Goal: Check status: Check status

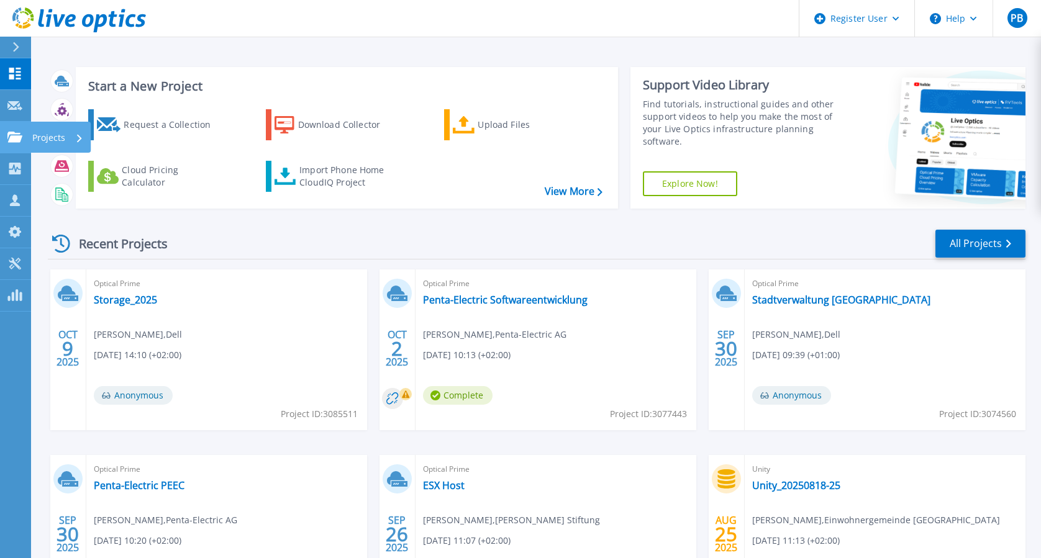
click at [20, 145] on link "Projects Projects" at bounding box center [15, 138] width 31 height 32
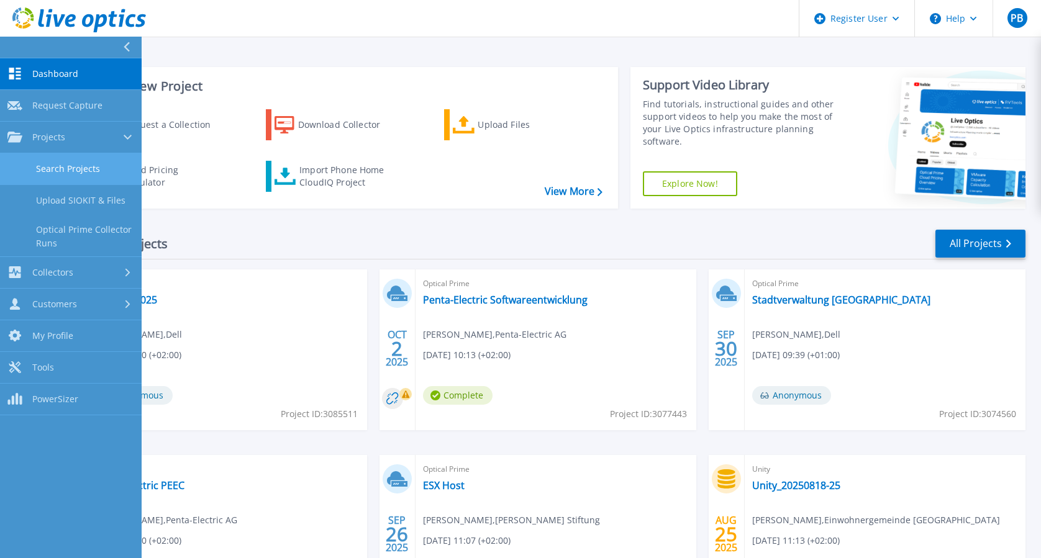
click at [73, 170] on link "Search Projects" at bounding box center [71, 169] width 142 height 32
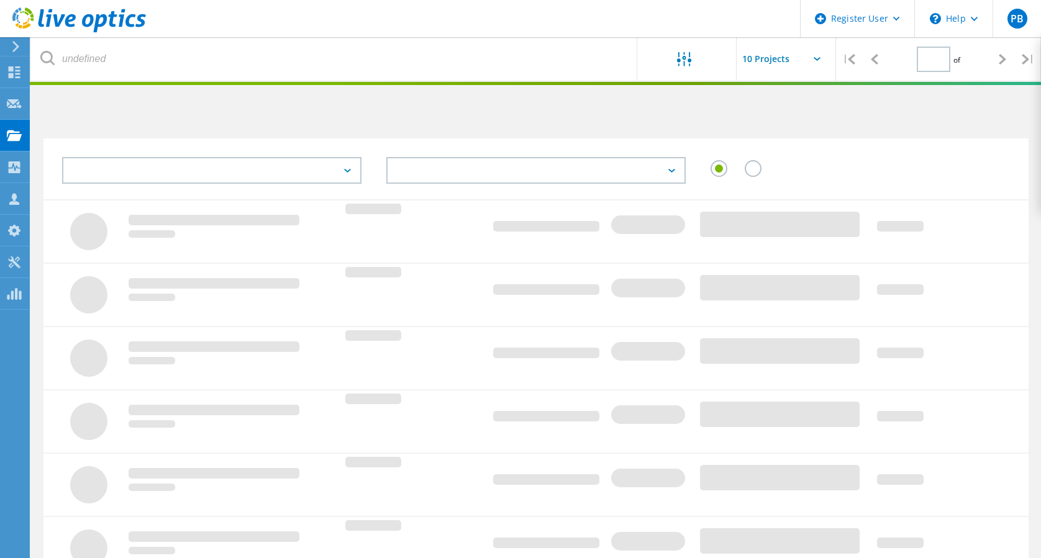
type input "1"
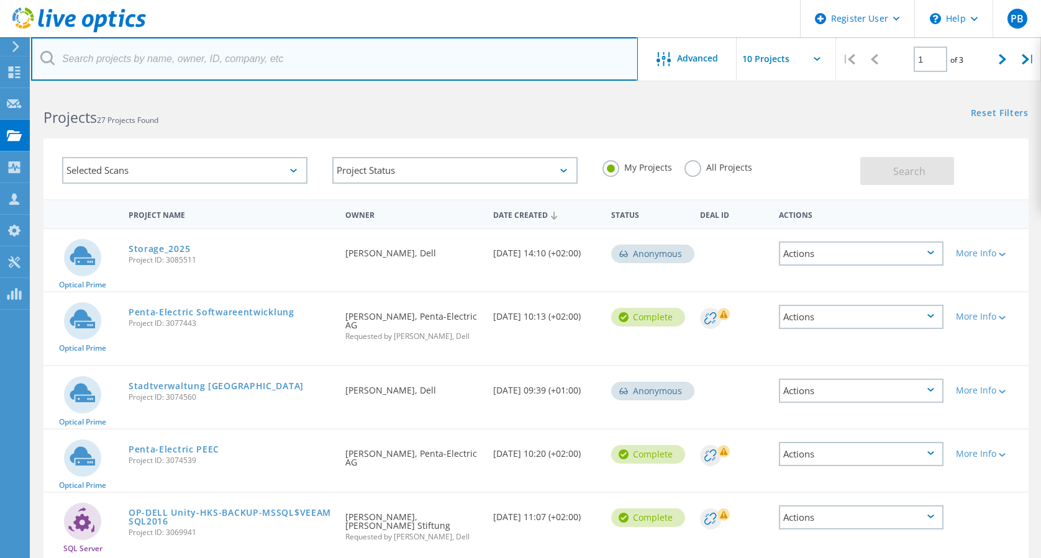
click at [389, 67] on input "text" at bounding box center [334, 58] width 607 height 43
paste input "3069940"
type input "3069940"
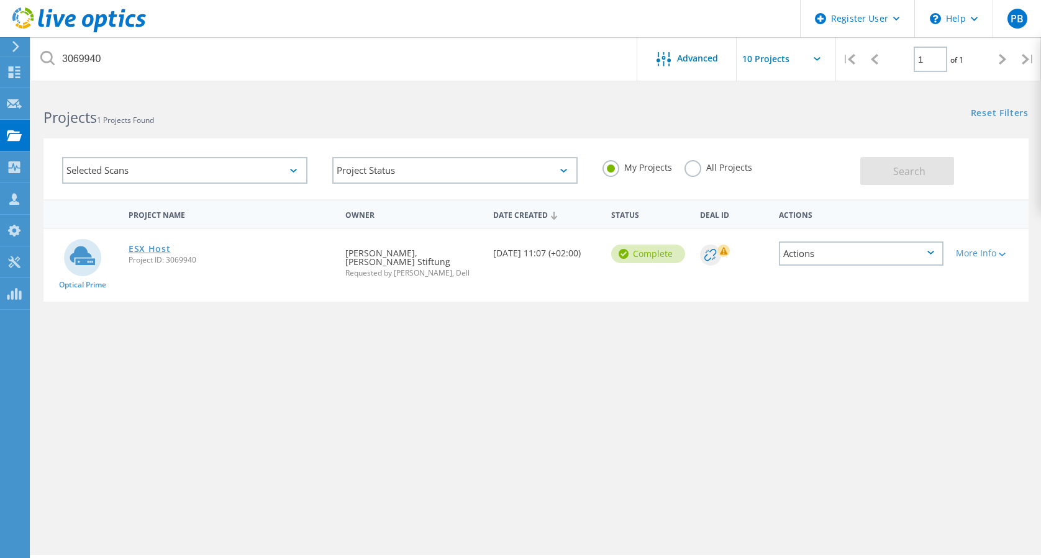
click at [158, 245] on link "ESX Host" at bounding box center [150, 249] width 42 height 9
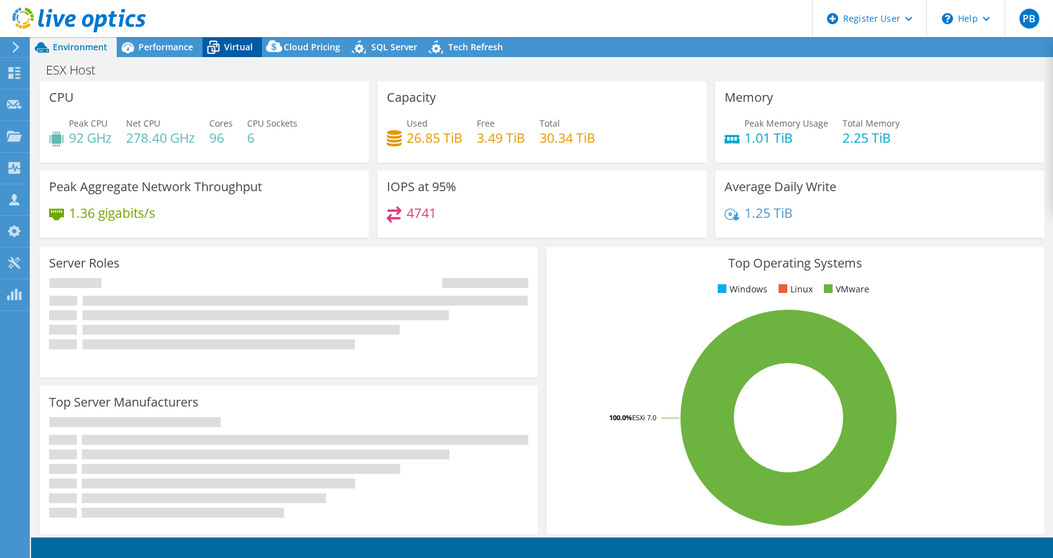
select select "EUFrankfurt"
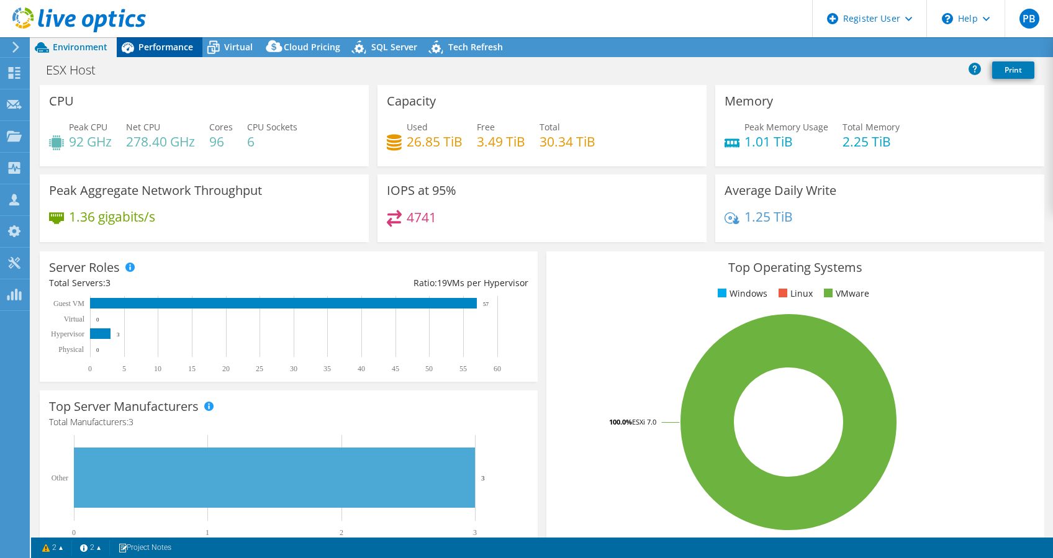
click at [174, 43] on span "Performance" at bounding box center [165, 47] width 55 height 12
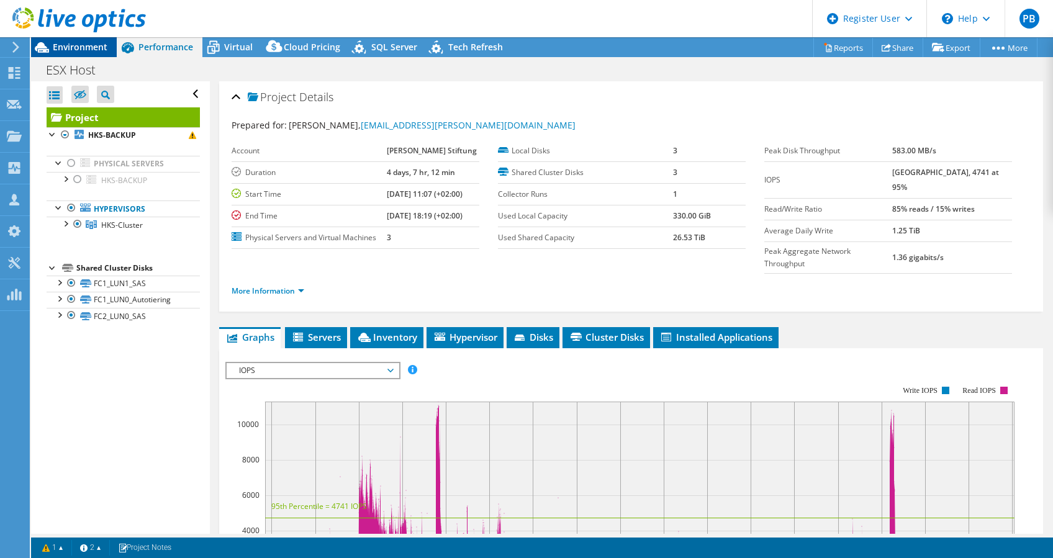
click at [79, 49] on span "Environment" at bounding box center [80, 47] width 55 height 12
